Goal: Information Seeking & Learning: Find contact information

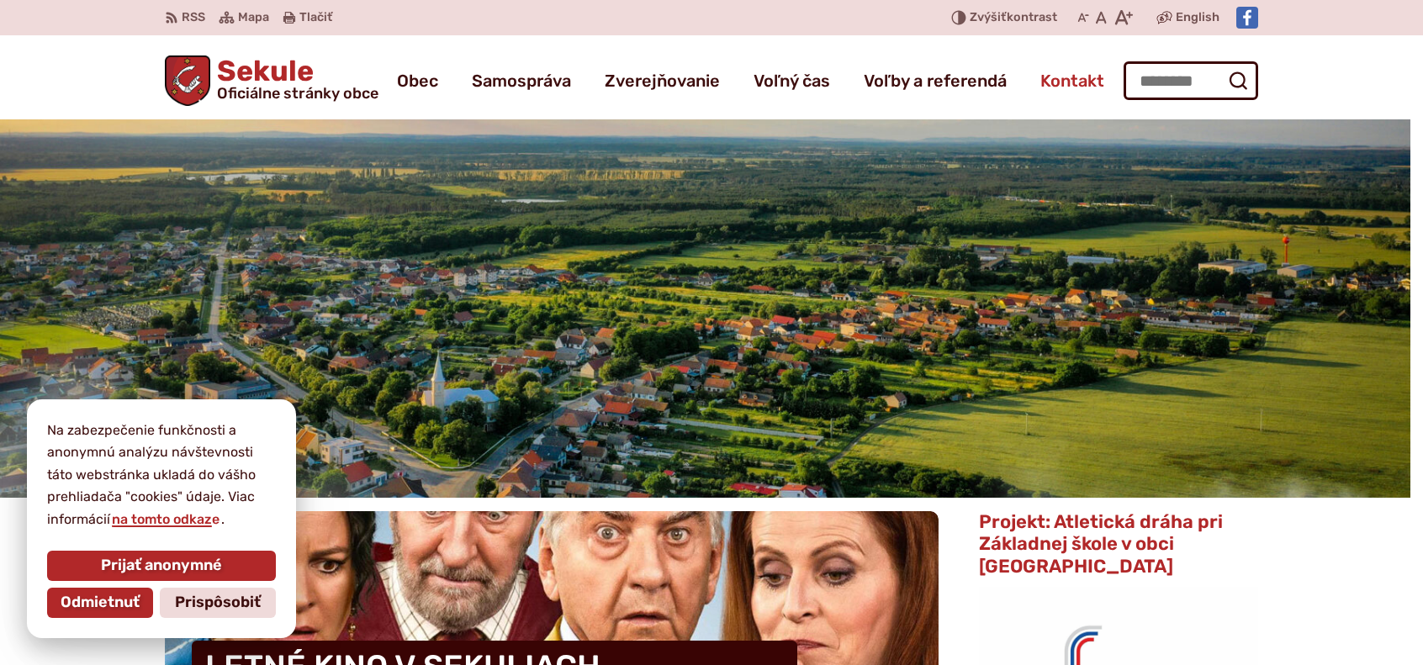
click at [1097, 78] on span "Kontakt" at bounding box center [1072, 80] width 64 height 47
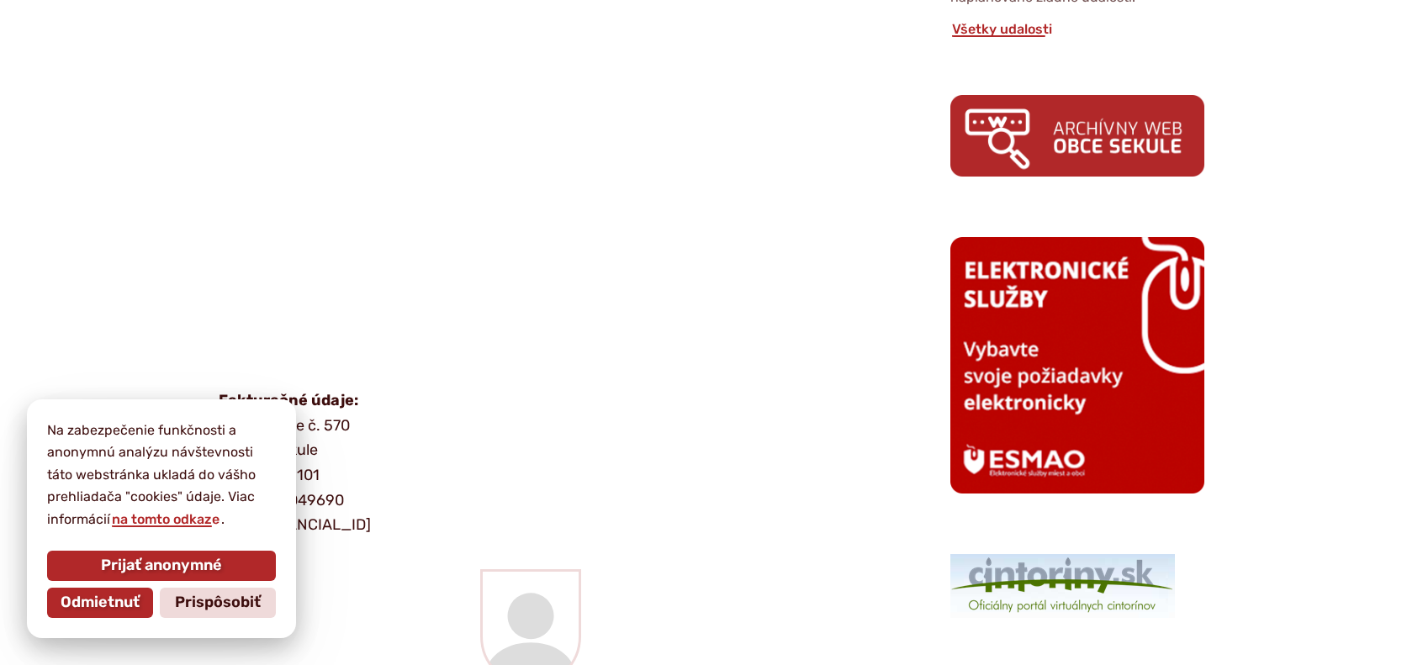
scroll to position [925, 0]
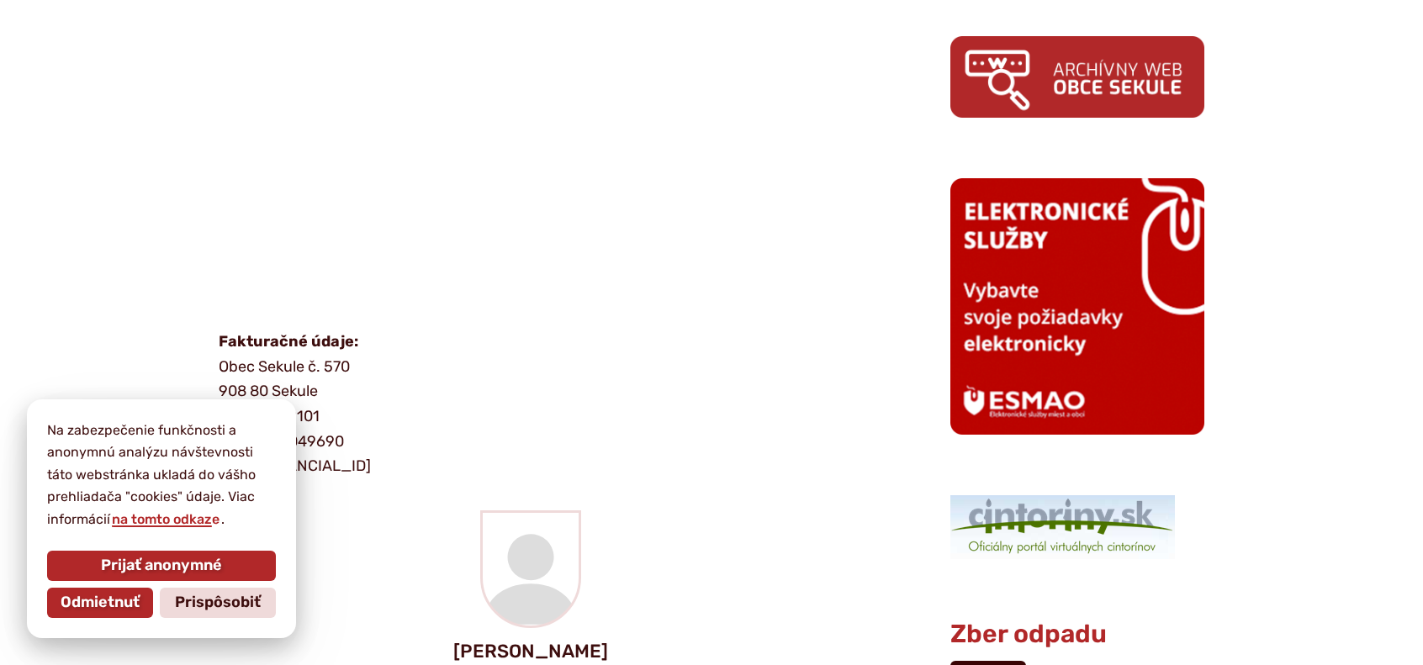
click at [579, 394] on p "Fakturačné údaje: Obec Sekule č. 570 908 80 Sekule IČO: 00682101 DIČ : [FINANCI…" at bounding box center [517, 405] width 597 height 150
drag, startPoint x: 82, startPoint y: 595, endPoint x: 92, endPoint y: 598, distance: 10.4
click at [82, 596] on span "Odmietnuť" at bounding box center [100, 603] width 79 height 18
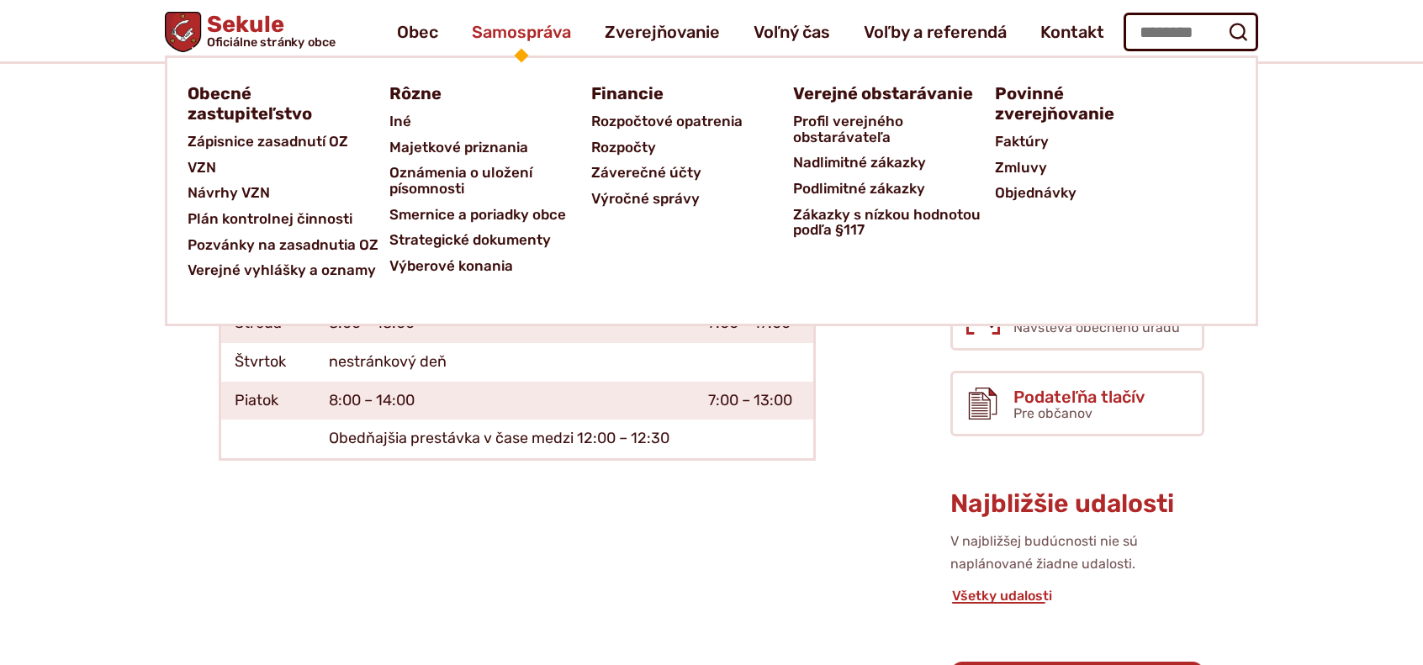
scroll to position [0, 0]
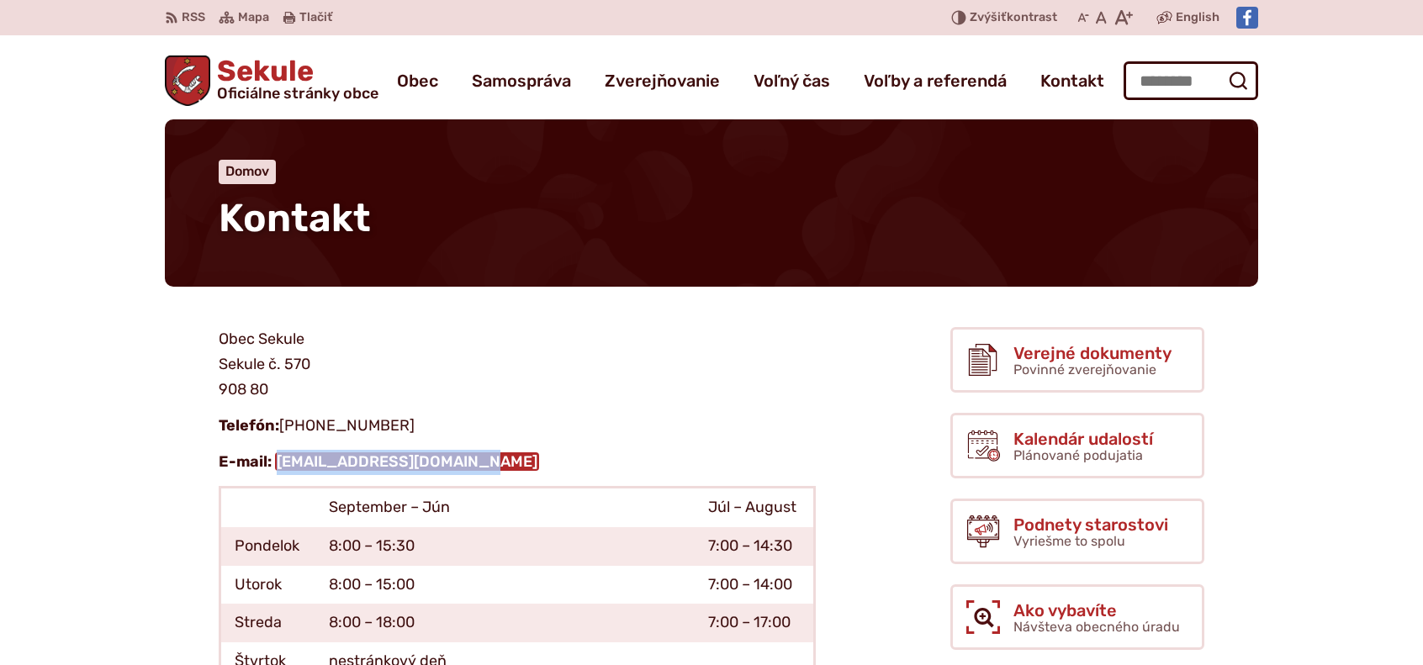
drag, startPoint x: 507, startPoint y: 468, endPoint x: 276, endPoint y: 466, distance: 231.2
click at [276, 466] on p "E-mail: [EMAIL_ADDRESS][DOMAIN_NAME]" at bounding box center [517, 462] width 597 height 25
copy link "[EMAIL_ADDRESS][DOMAIN_NAME]"
